Goal: Navigation & Orientation: Find specific page/section

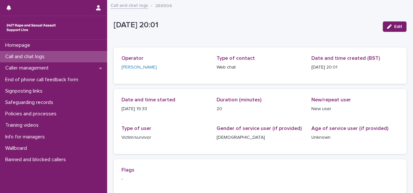
click at [50, 57] on p "Call and chat logs" at bounding box center [26, 57] width 47 height 6
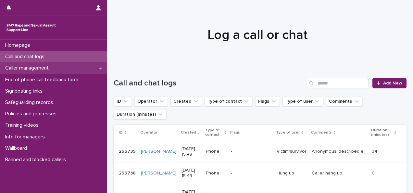
click at [56, 67] on div "Caller management" at bounding box center [53, 67] width 107 height 11
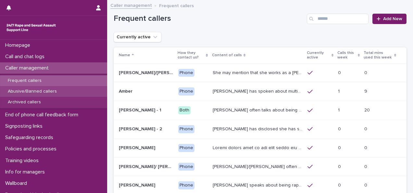
click at [42, 92] on p "Abusive/Banned callers" at bounding box center [32, 92] width 59 height 6
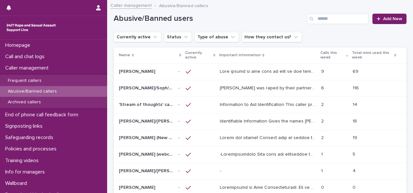
click at [152, 89] on p "[PERSON_NAME]/Soph/[PERSON_NAME]/[PERSON_NAME]/Scarlet/[PERSON_NAME] - Banned/W…" at bounding box center [146, 87] width 55 height 7
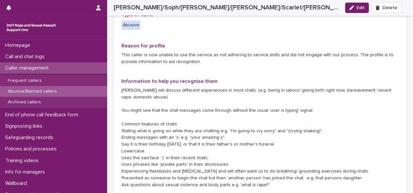
drag, startPoint x: 211, startPoint y: 63, endPoint x: 210, endPoint y: 79, distance: 16.2
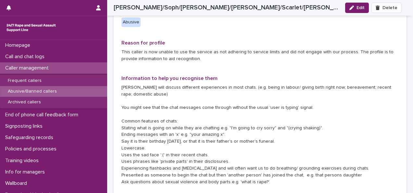
scroll to position [132, 0]
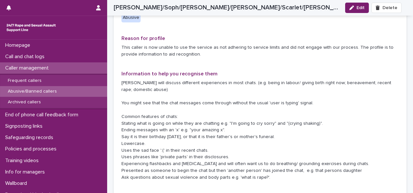
drag, startPoint x: 210, startPoint y: 92, endPoint x: 210, endPoint y: 97, distance: 5.2
